Goal: Information Seeking & Learning: Learn about a topic

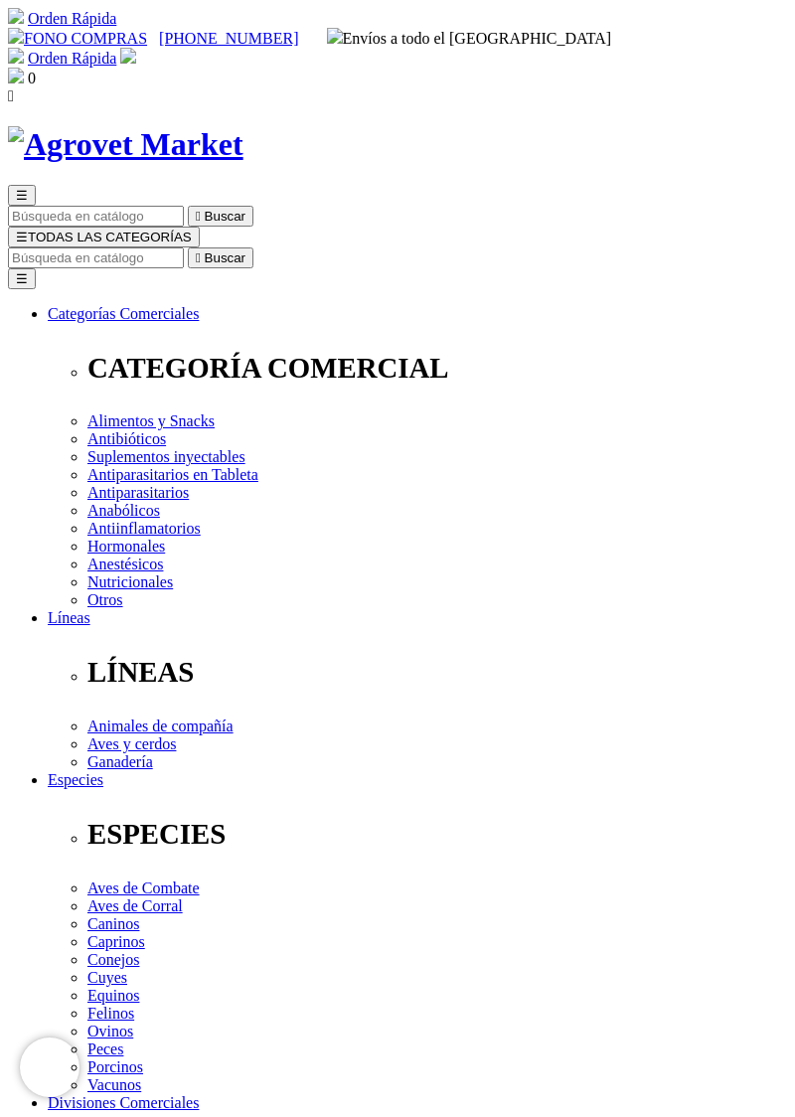
click at [28, 230] on span "☰" at bounding box center [22, 237] width 12 height 15
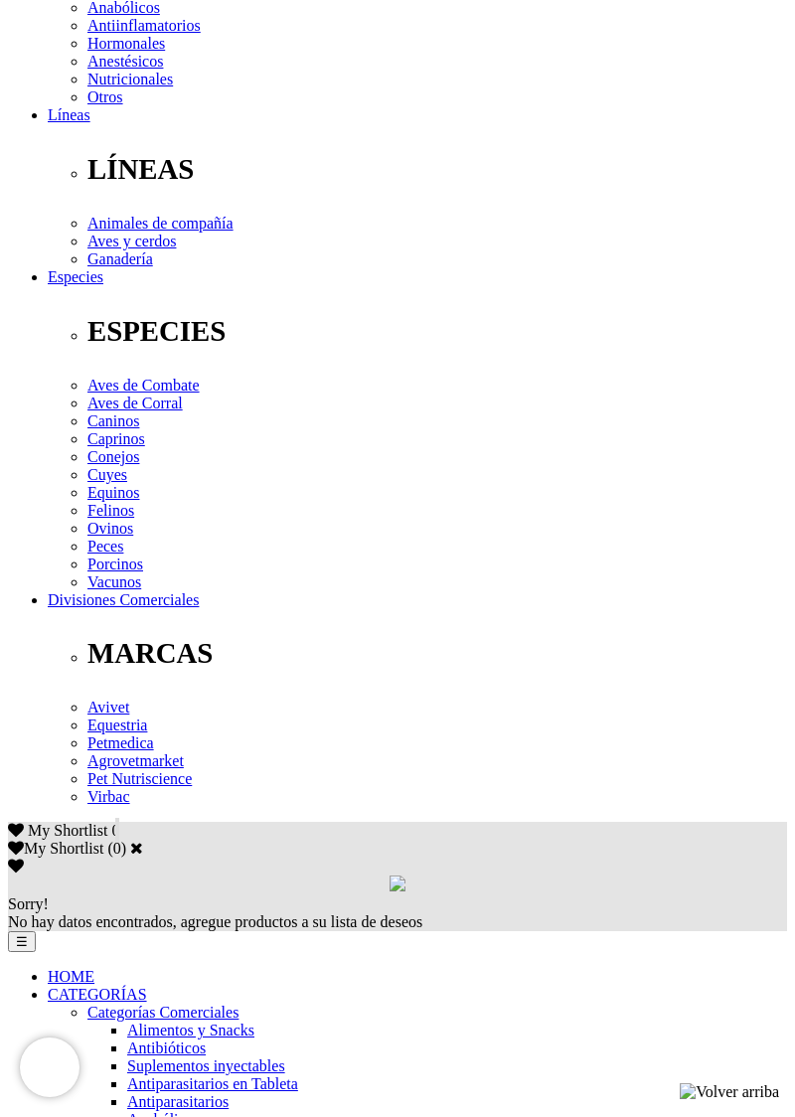
scroll to position [506, 0]
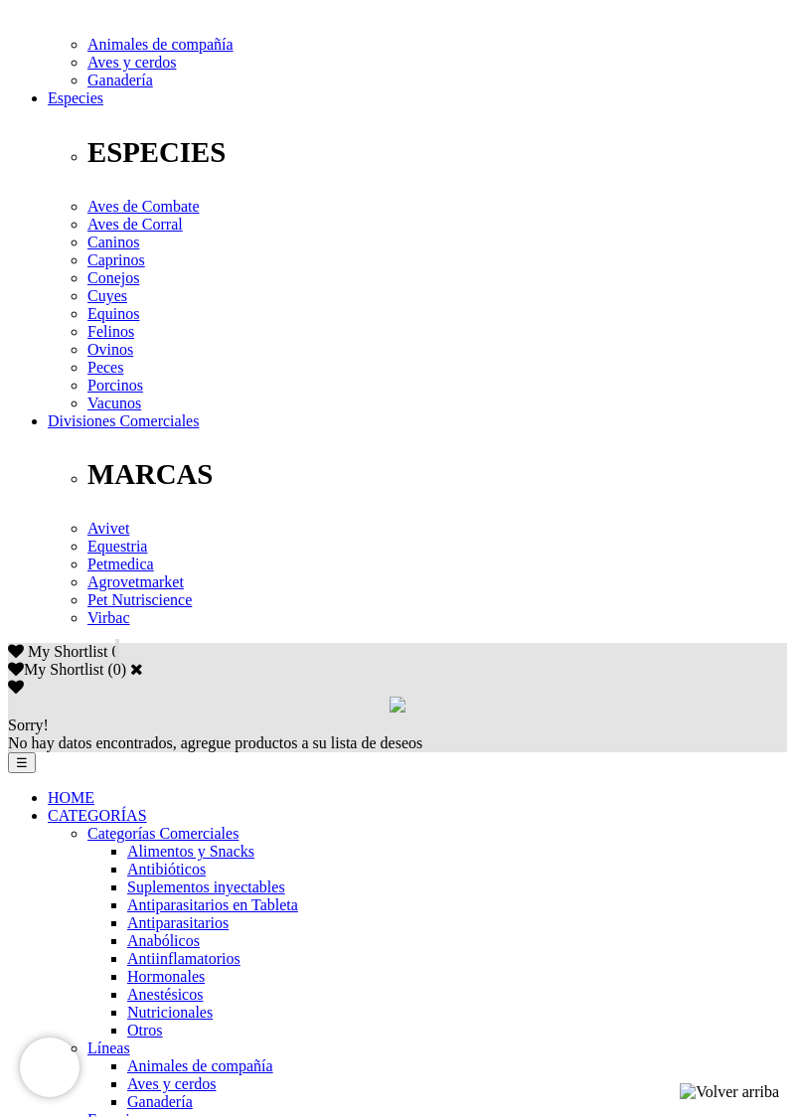
scroll to position [682, 0]
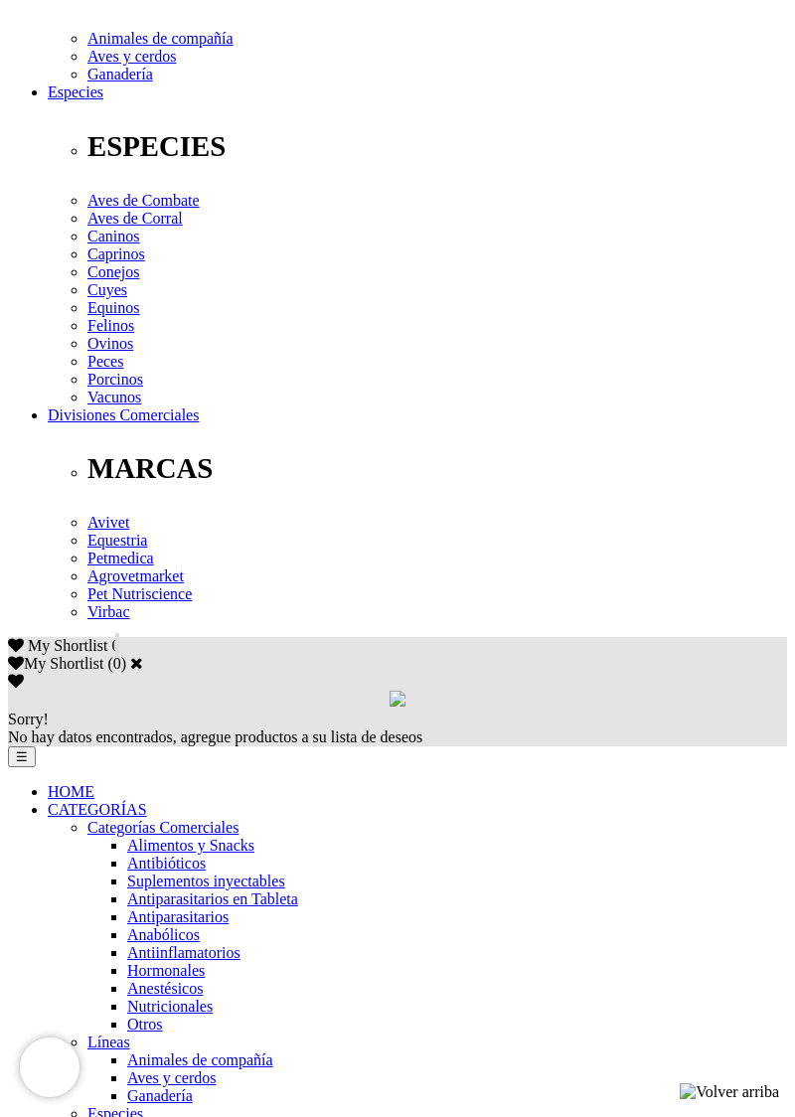
scroll to position [686, 0]
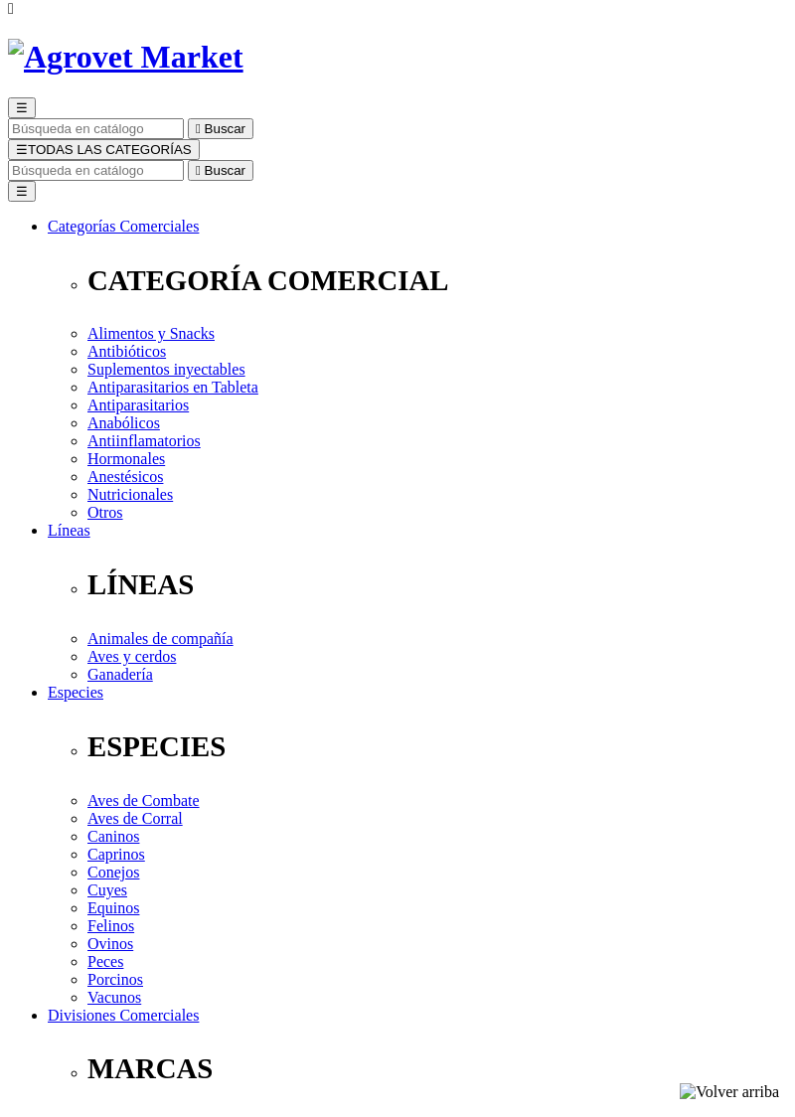
scroll to position [0, 0]
